Goal: Task Accomplishment & Management: Manage account settings

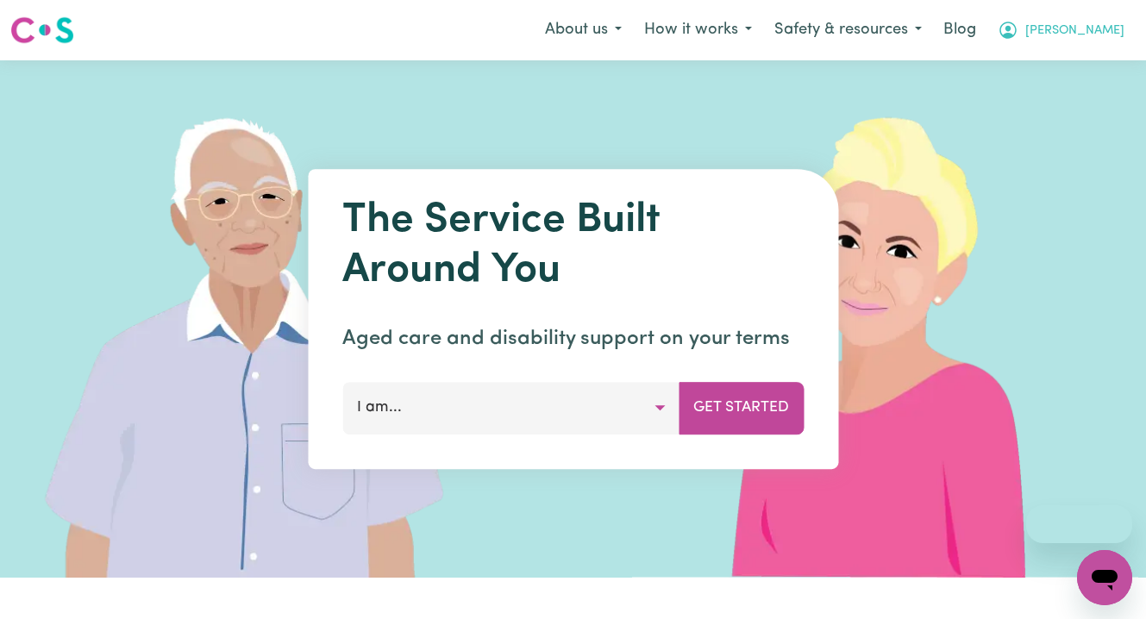
click at [1100, 29] on span "Marissa" at bounding box center [1074, 31] width 99 height 19
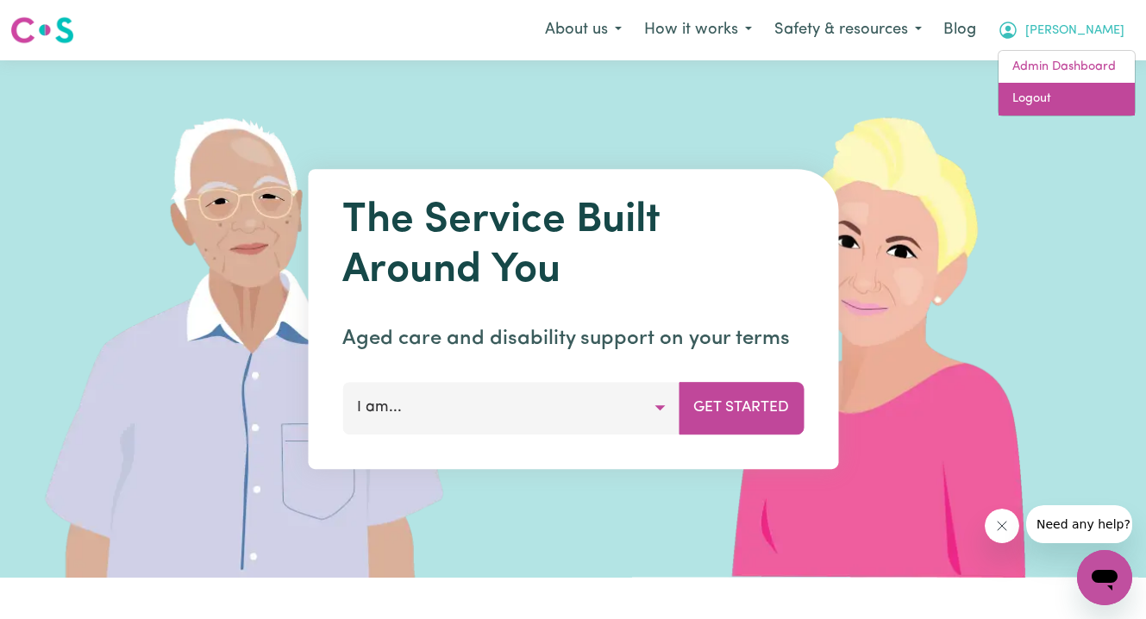
click at [1060, 102] on link "Logout" at bounding box center [1067, 99] width 136 height 33
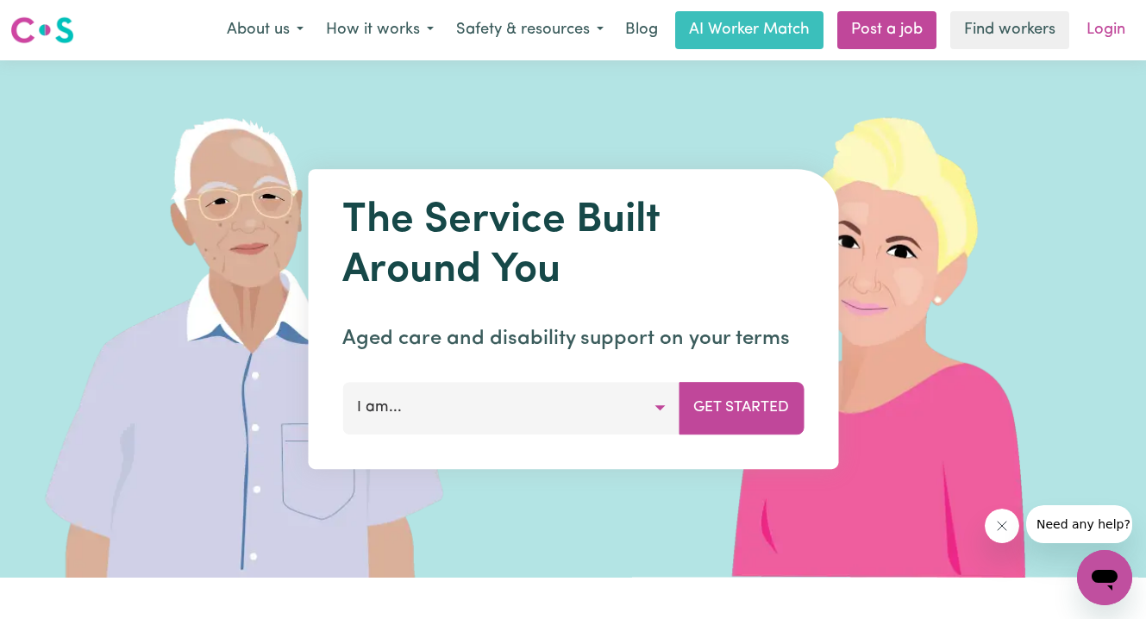
click at [1102, 33] on link "Login" at bounding box center [1106, 30] width 60 height 38
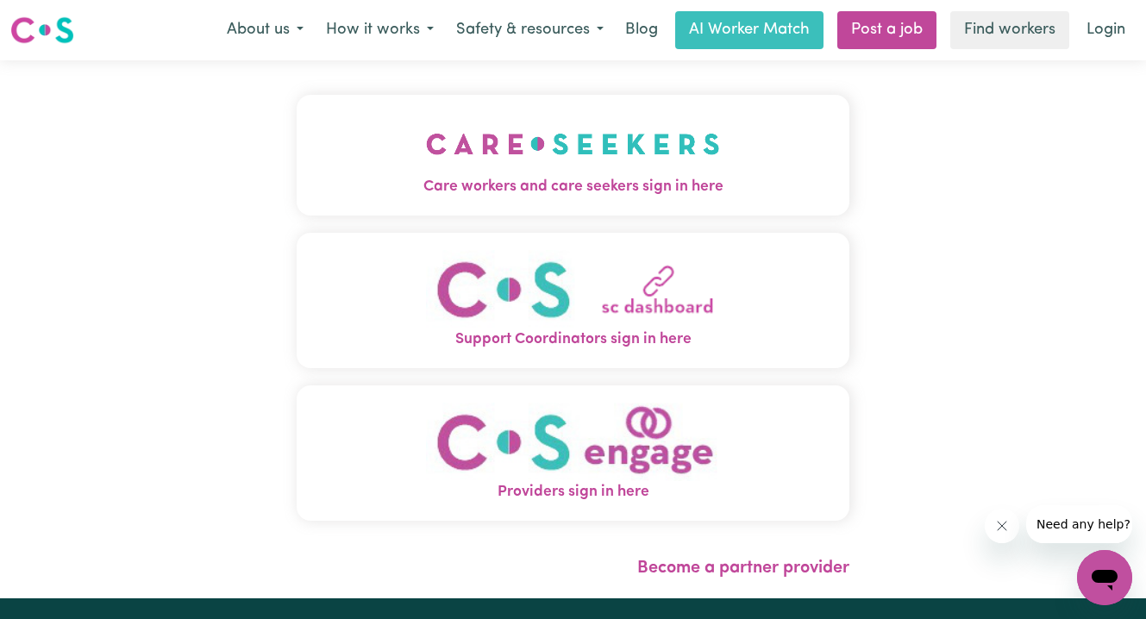
click at [394, 197] on span "Care workers and care seekers sign in here" at bounding box center [573, 187] width 553 height 22
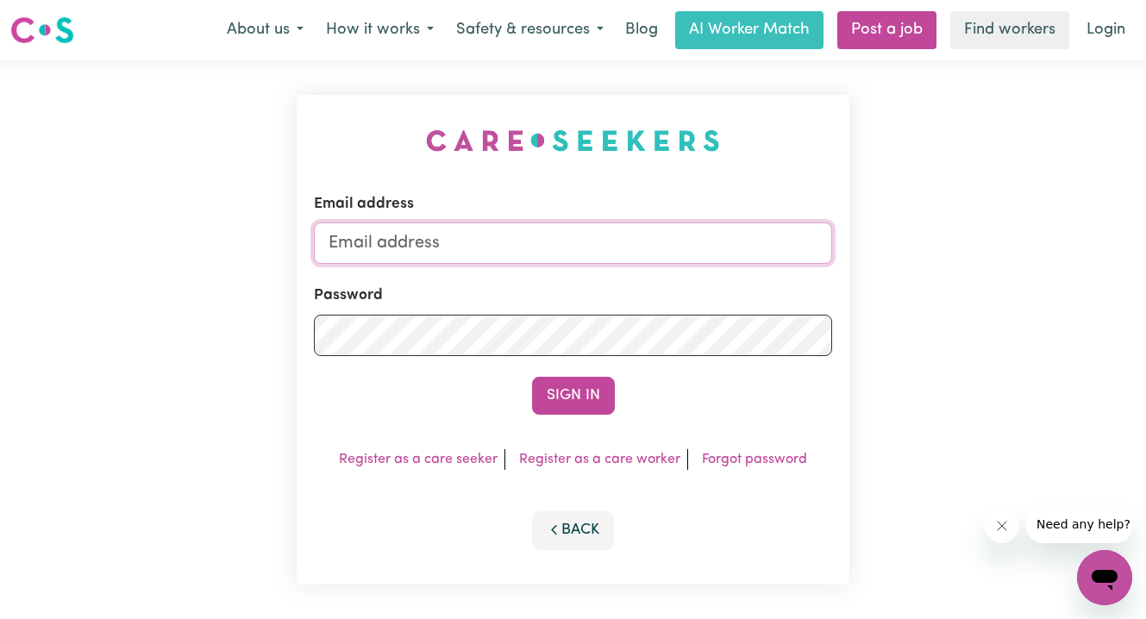
click at [496, 244] on input "Email address" at bounding box center [573, 242] width 518 height 41
paste input "Kyleebowring@careseekers.com.au"
click at [423, 241] on input "superuser~ Kyleebowring@careseekers.com.au" at bounding box center [573, 242] width 518 height 41
type input "superuser~Kyleebowring@careseekers.com.au"
click at [532, 377] on button "Sign In" at bounding box center [573, 396] width 83 height 38
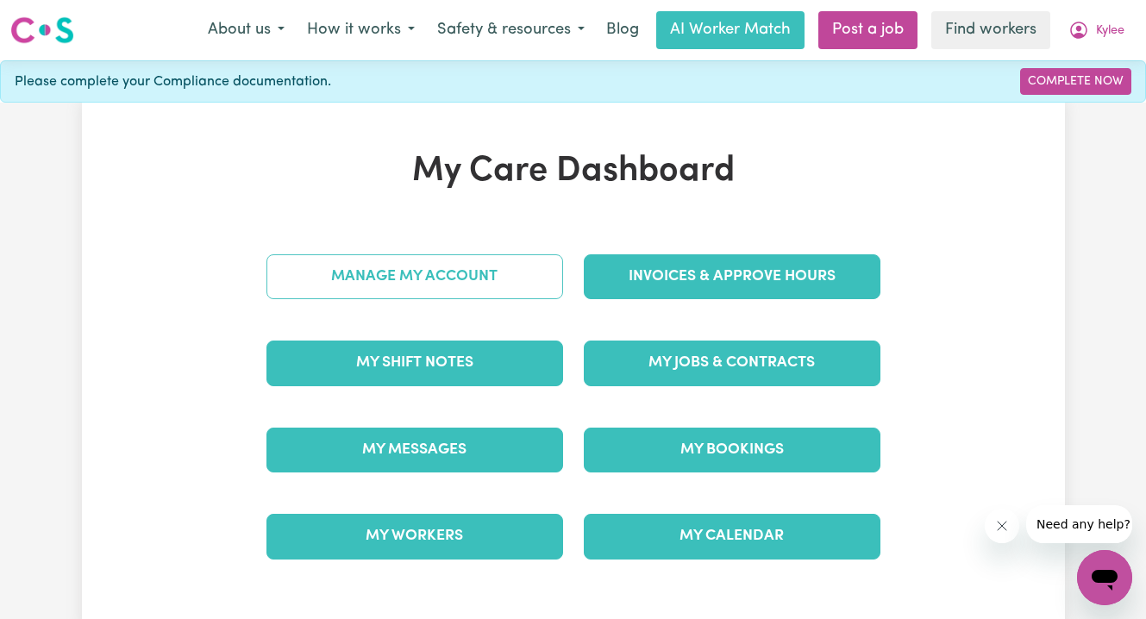
click at [359, 296] on link "Manage My Account" at bounding box center [414, 276] width 297 height 45
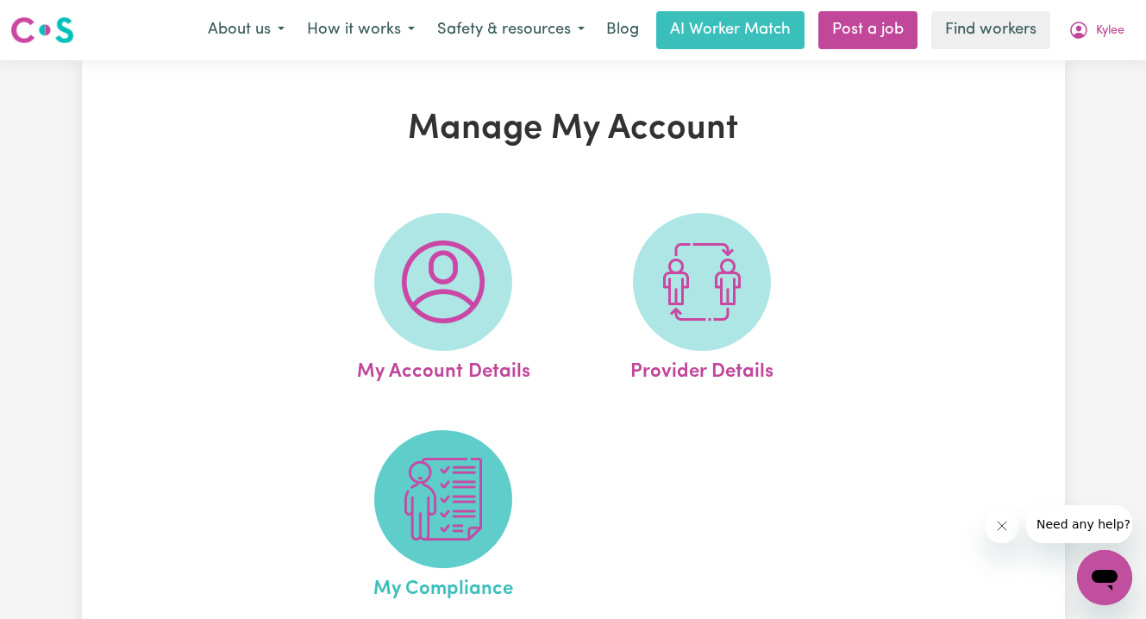
click at [436, 504] on img at bounding box center [443, 499] width 83 height 83
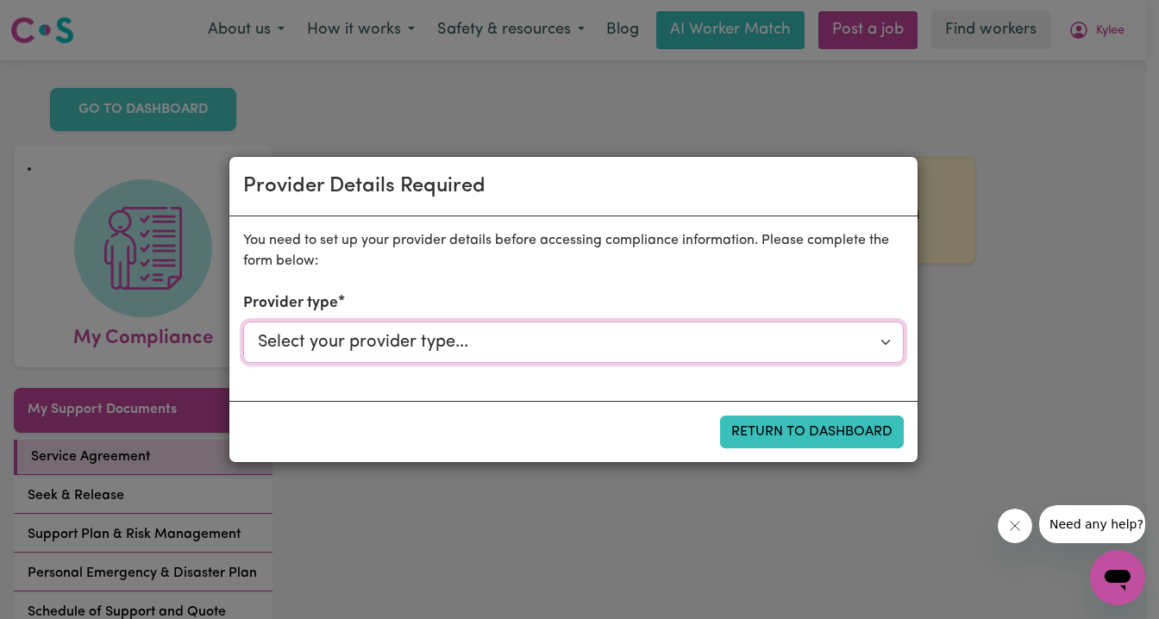
click at [661, 355] on select "Select your provider type... Privately Aged Care / Home Care Package NDIS Fundi…" at bounding box center [573, 342] width 661 height 41
click at [567, 337] on select "Select your provider type... Privately Aged Care / Home Care Package NDIS Fundi…" at bounding box center [573, 342] width 661 height 41
click at [1105, 32] on div "Provider Details Required You need to set up your provider details before acces…" at bounding box center [579, 309] width 1159 height 619
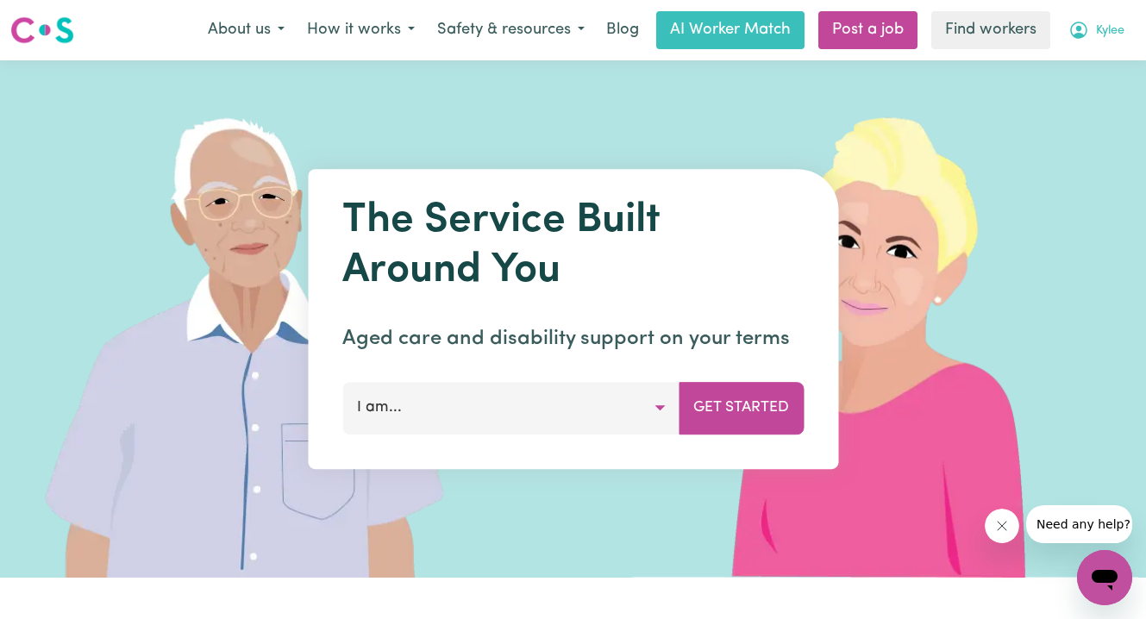
click at [1103, 36] on span "Kylee" at bounding box center [1110, 31] width 28 height 19
click at [1077, 89] on link "Logout" at bounding box center [1067, 99] width 136 height 33
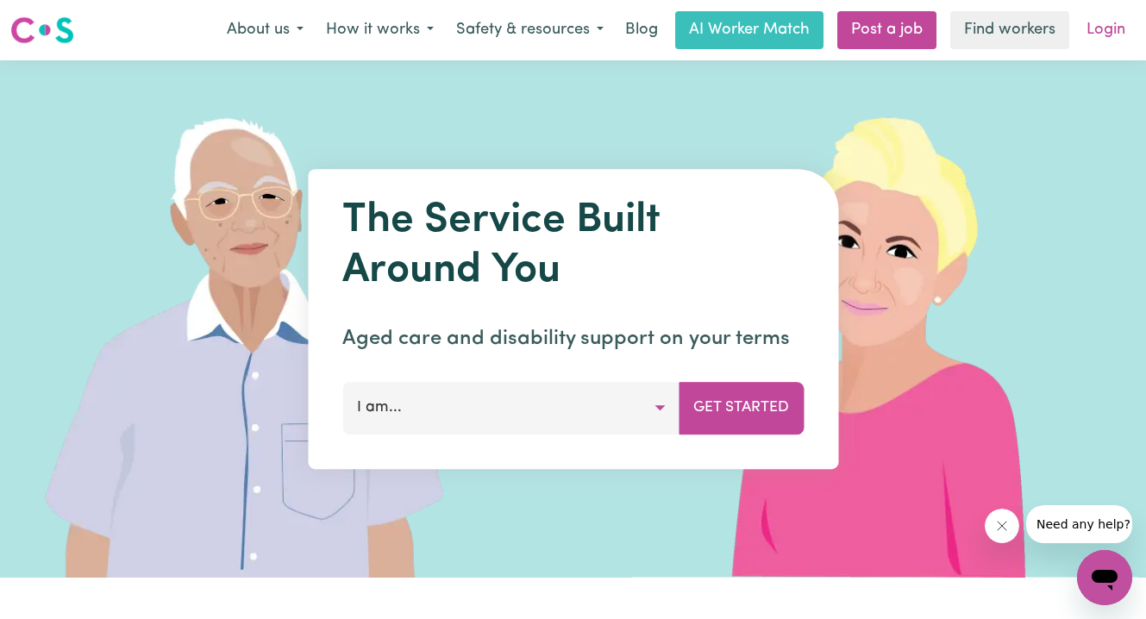
click at [1106, 41] on link "Login" at bounding box center [1106, 30] width 60 height 38
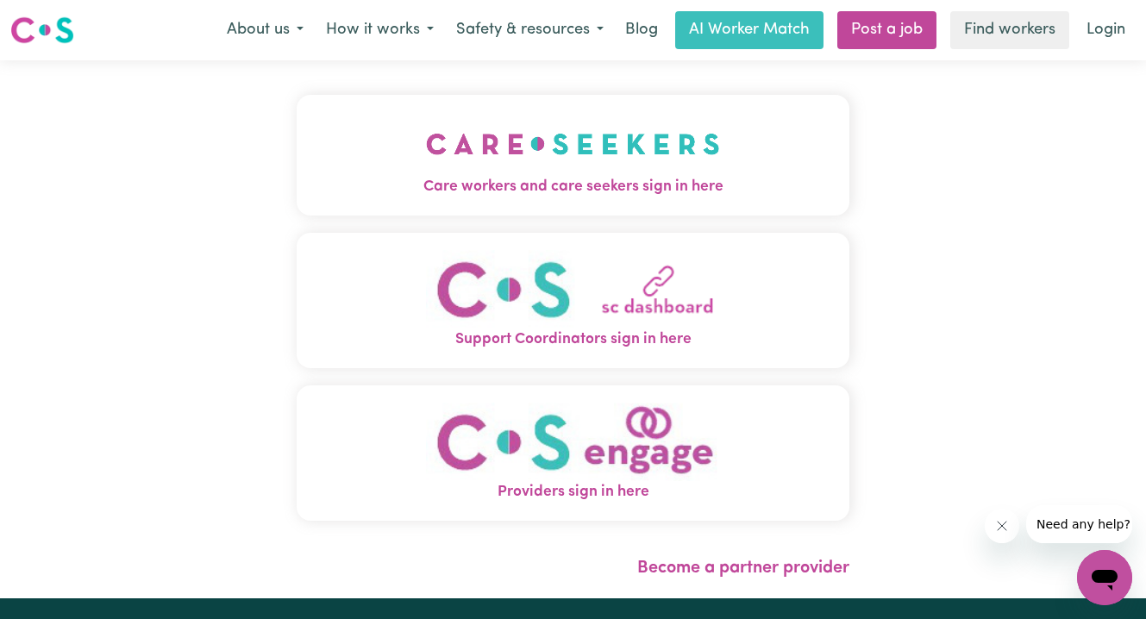
click at [508, 190] on span "Care workers and care seekers sign in here" at bounding box center [573, 187] width 553 height 22
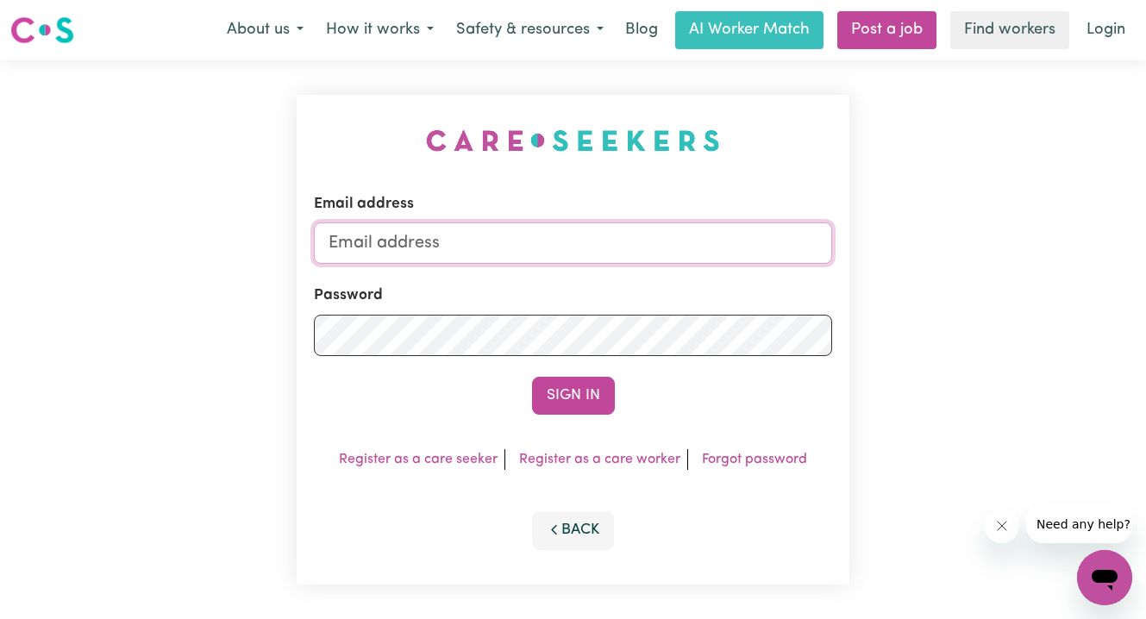
click at [542, 250] on input "Email address" at bounding box center [573, 242] width 518 height 41
type input "[EMAIL_ADDRESS][DOMAIN_NAME]"
click at [532, 377] on button "Sign In" at bounding box center [573, 396] width 83 height 38
